Goal: Information Seeking & Learning: Learn about a topic

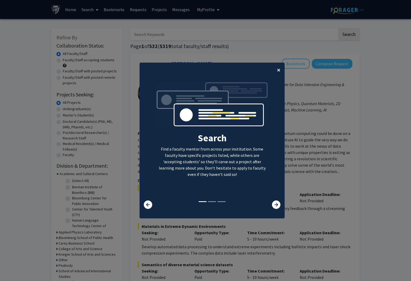
click at [279, 74] on button "×" at bounding box center [279, 70] width 12 height 15
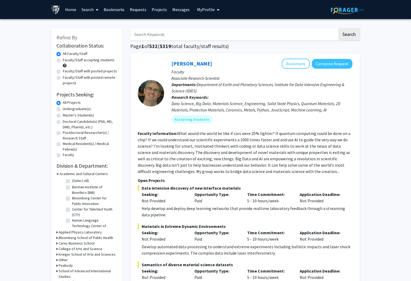
click at [221, 33] on input "Search Keywords" at bounding box center [233, 34] width 207 height 12
click at [349, 35] on button "Search" at bounding box center [350, 34] width 22 height 12
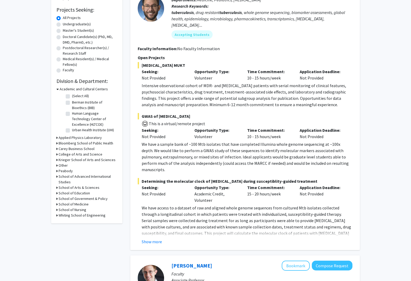
scroll to position [86, 0]
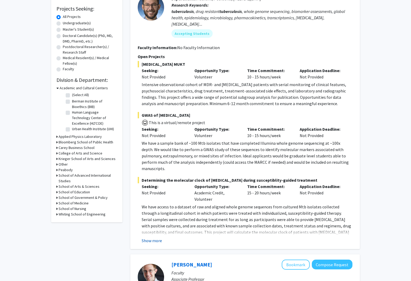
click at [158, 237] on button "Show more" at bounding box center [152, 240] width 20 height 6
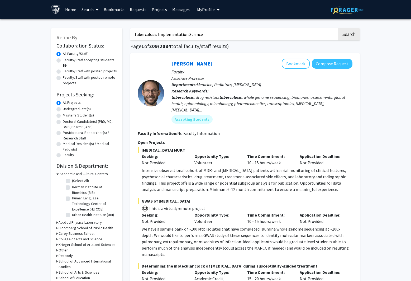
scroll to position [0, 0]
drag, startPoint x: 213, startPoint y: 37, endPoint x: 159, endPoint y: 36, distance: 54.1
click at [159, 36] on input "Tuberculosis Implementation Science" at bounding box center [233, 34] width 207 height 12
type input "Tuberculosis"
click at [349, 35] on button "Search" at bounding box center [350, 34] width 22 height 12
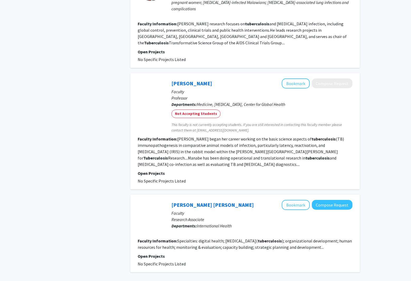
scroll to position [1033, 0]
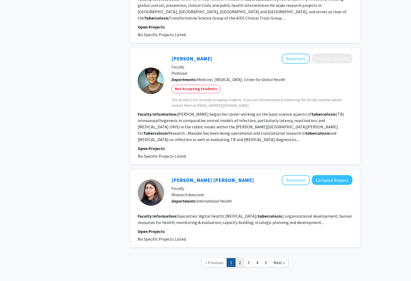
click at [242, 258] on link "2" at bounding box center [240, 262] width 9 height 9
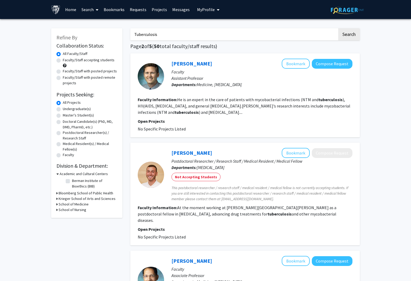
click at [76, 58] on label "Faculty/Staff accepting students" at bounding box center [89, 60] width 52 height 6
click at [66, 58] on input "Faculty/Staff accepting students" at bounding box center [64, 58] width 3 height 3
radio input "true"
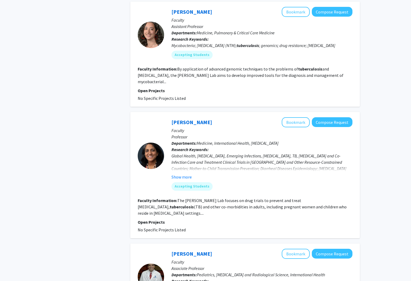
scroll to position [456, 0]
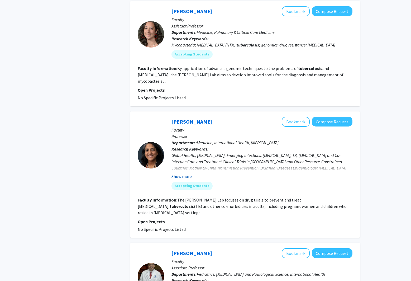
click at [188, 175] on button "Show more" at bounding box center [182, 176] width 20 height 6
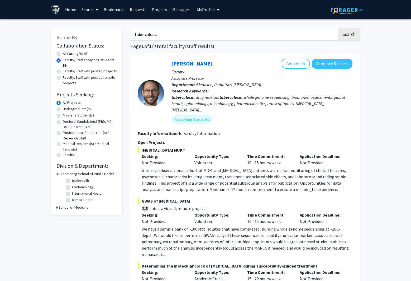
scroll to position [0, 0]
click at [204, 38] on input "Tuberculosis" at bounding box center [233, 34] width 207 height 12
type input "Tuberculosis Data Science"
click at [349, 35] on button "Search" at bounding box center [350, 34] width 22 height 12
radio input "true"
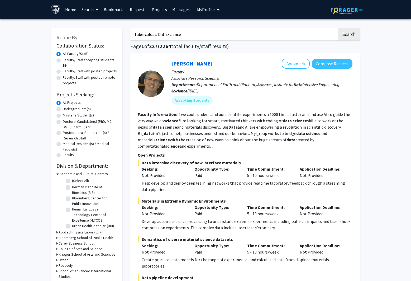
click at [83, 62] on label "Faculty/Staff accepting students" at bounding box center [89, 60] width 52 height 6
click at [66, 61] on input "Faculty/Staff accepting students" at bounding box center [64, 58] width 3 height 3
radio input "true"
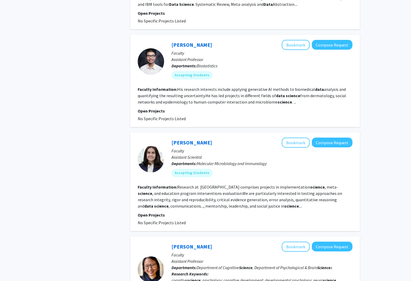
scroll to position [779, 0]
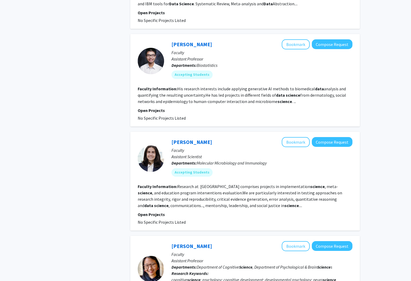
click at [153, 132] on div "[PERSON_NAME] Bookmark Compose Request Faculty Assistant Scientist Departments:…" at bounding box center [245, 181] width 230 height 99
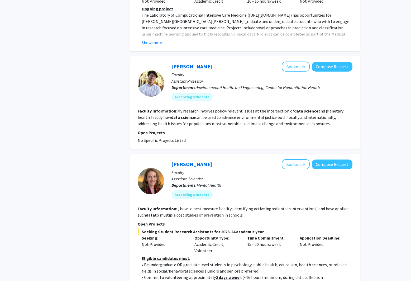
scroll to position [1326, 0]
click at [293, 62] on button "Bookmark" at bounding box center [296, 67] width 28 height 10
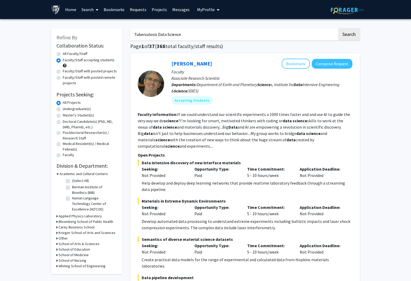
scroll to position [0, 0]
click at [277, 125] on section "Faculty Information: If we could understand our scientific experiments a 1000 t…" at bounding box center [245, 130] width 215 height 38
click at [74, 10] on link "Home" at bounding box center [71, 9] width 16 height 18
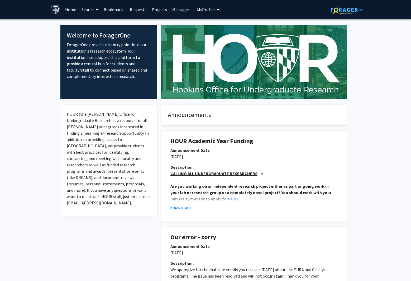
click at [105, 52] on p "ForagerOne provides an entry point into our institution’s research ecosystem. Y…" at bounding box center [109, 60] width 84 height 38
click at [94, 13] on span at bounding box center [96, 10] width 5 height 18
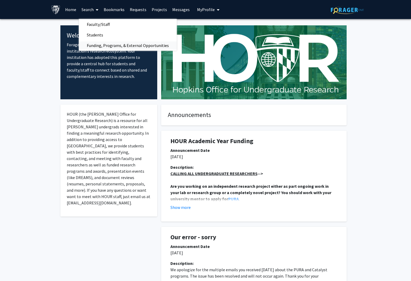
click at [100, 44] on span "Funding, Programs, & External Opportunities" at bounding box center [128, 45] width 98 height 11
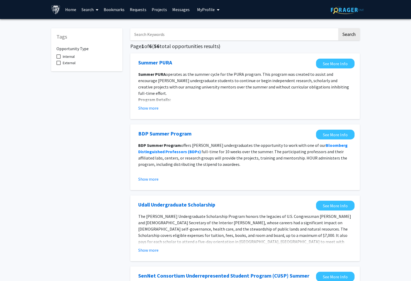
click at [168, 35] on input "Search Keywords" at bounding box center [233, 34] width 207 height 12
click at [349, 35] on button "Search" at bounding box center [350, 34] width 22 height 12
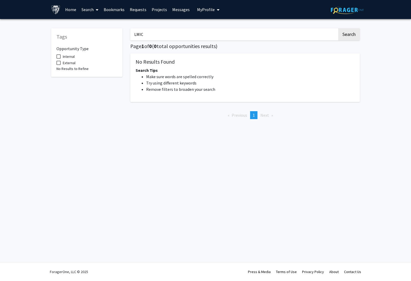
click at [349, 35] on button "Search" at bounding box center [350, 34] width 22 height 12
click at [301, 30] on input "Philippines" at bounding box center [233, 34] width 207 height 12
type input "\"
click at [307, 26] on div "Search Page 1 of 0 ( 0 total opportunities results) No Results Found Search Tip…" at bounding box center [246, 73] width 238 height 100
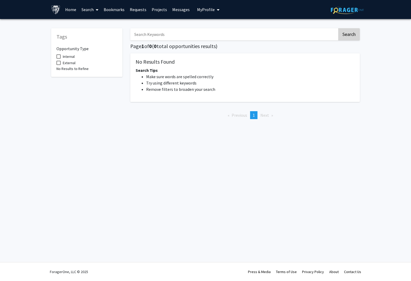
click at [353, 31] on button "Search" at bounding box center [350, 34] width 22 height 12
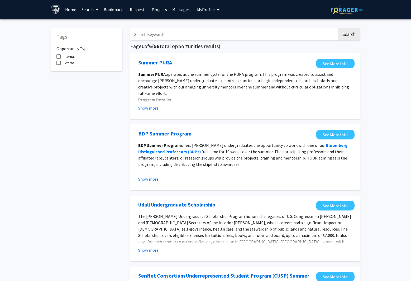
click at [76, 62] on mat-checkbox "External" at bounding box center [87, 63] width 61 height 6
click at [60, 64] on span at bounding box center [59, 63] width 4 height 4
click at [59, 65] on input "External" at bounding box center [58, 65] width 0 height 0
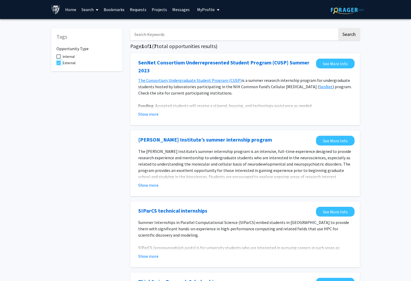
click at [68, 65] on span "External" at bounding box center [69, 63] width 13 height 6
click at [59, 65] on input "External" at bounding box center [58, 65] width 0 height 0
checkbox input "false"
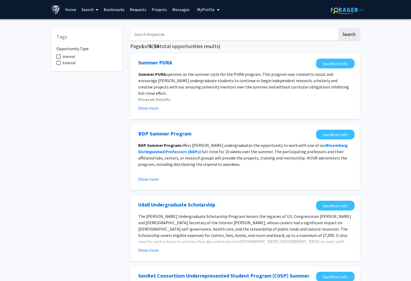
click at [111, 9] on link "Bookmarks" at bounding box center [114, 9] width 26 height 18
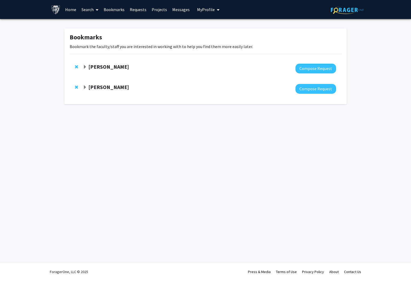
click at [96, 6] on span at bounding box center [96, 10] width 5 height 18
click at [90, 22] on span "Faculty/Staff" at bounding box center [98, 24] width 39 height 11
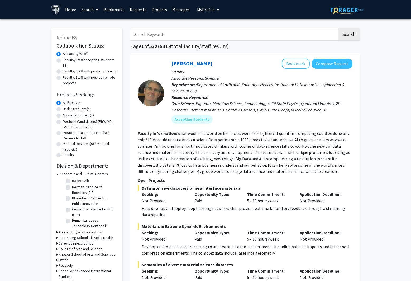
click at [187, 38] on input "Search Keywords" at bounding box center [233, 34] width 207 height 12
click at [349, 35] on button "Search" at bounding box center [350, 34] width 22 height 12
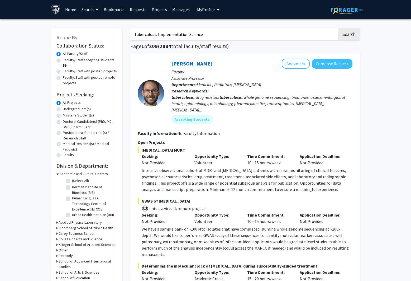
click at [132, 35] on input "Tuberculosis Implementation Science" at bounding box center [233, 34] width 207 height 12
click at [349, 35] on button "Search" at bounding box center [350, 34] width 22 height 12
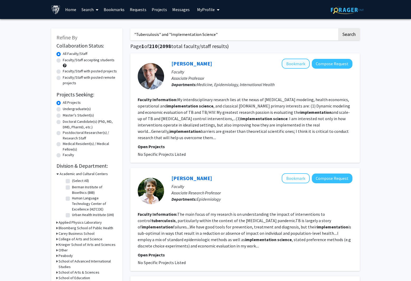
click at [290, 64] on button "Bookmark" at bounding box center [296, 64] width 28 height 10
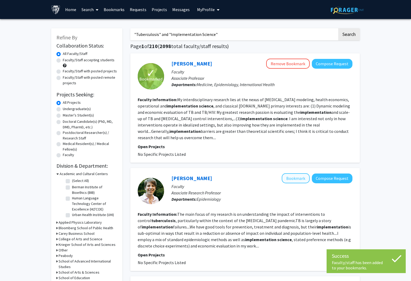
click at [297, 173] on button "Bookmark" at bounding box center [296, 178] width 28 height 10
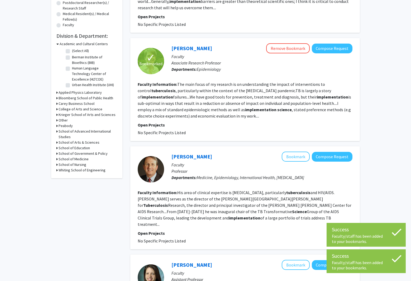
scroll to position [164, 0]
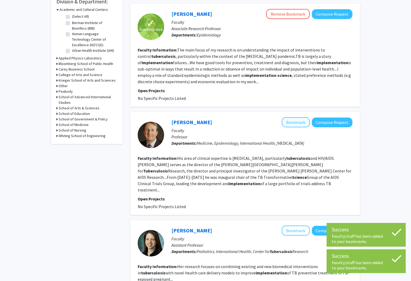
click at [294, 119] on button "Bookmark" at bounding box center [296, 122] width 28 height 10
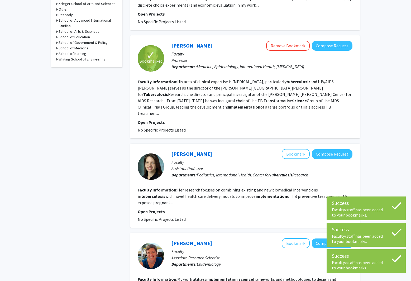
scroll to position [257, 0]
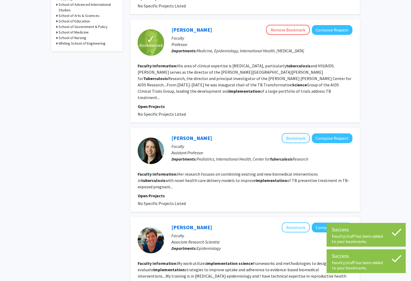
click at [296, 133] on button "Bookmark" at bounding box center [296, 138] width 28 height 10
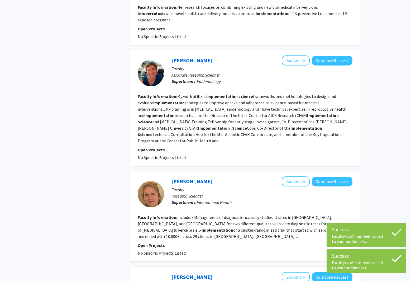
scroll to position [446, 0]
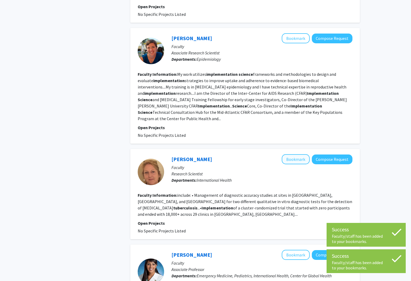
click at [298, 154] on button "Bookmark" at bounding box center [296, 159] width 28 height 10
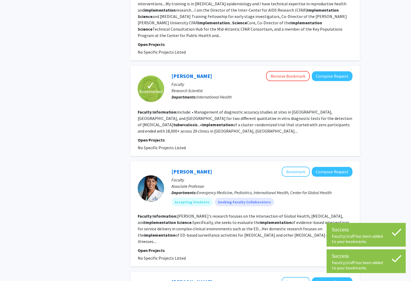
scroll to position [529, 0]
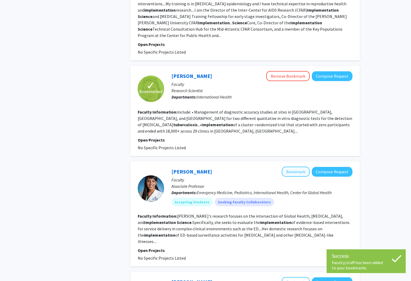
click at [296, 167] on button "Bookmark" at bounding box center [296, 172] width 28 height 10
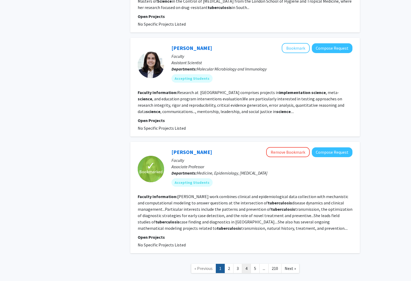
scroll to position [864, 0]
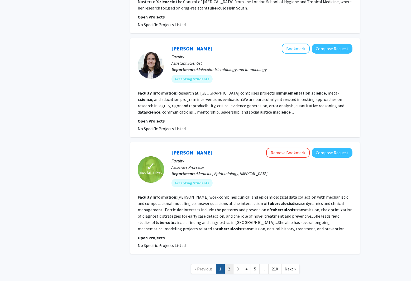
click at [230, 264] on link "2" at bounding box center [229, 268] width 9 height 9
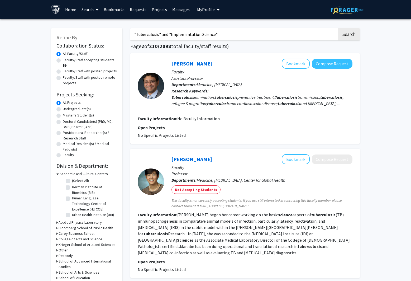
click at [216, 35] on input ""Tuberculosis" and "Implementation Science"" at bounding box center [233, 34] width 207 height 12
type input ""aging" and "health economics""
click at [349, 35] on button "Search" at bounding box center [350, 34] width 22 height 12
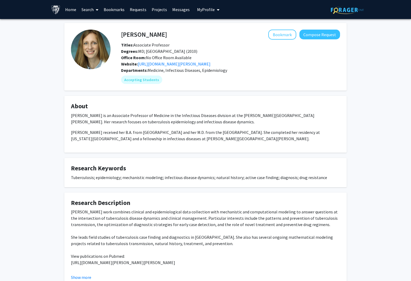
click at [291, 28] on fg-card "Emily Kendall Bookmark Compose Request Titles: Associate Professor Degrees: MD;…" at bounding box center [205, 57] width 283 height 68
click at [284, 35] on button "Bookmark" at bounding box center [283, 35] width 28 height 10
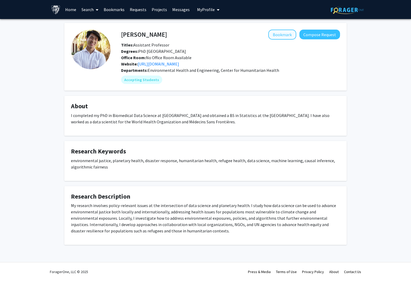
click at [280, 32] on button "Bookmark" at bounding box center [283, 35] width 28 height 10
click at [304, 37] on button "Compose Request" at bounding box center [320, 35] width 41 height 10
